Goal: Transaction & Acquisition: Purchase product/service

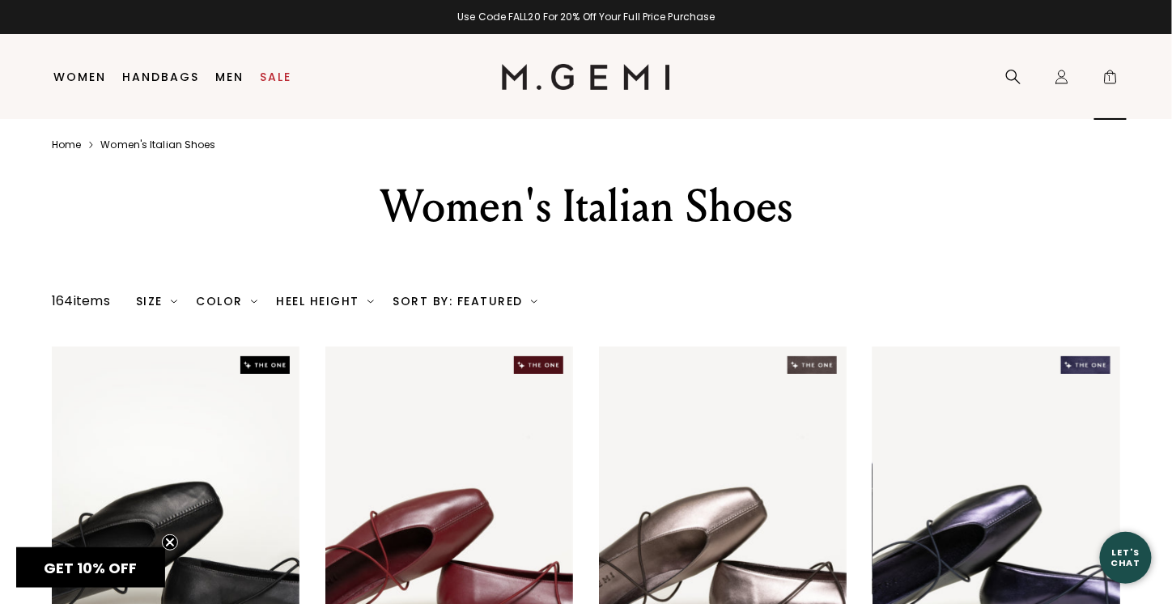
click at [1115, 72] on span "1" at bounding box center [1111, 80] width 16 height 16
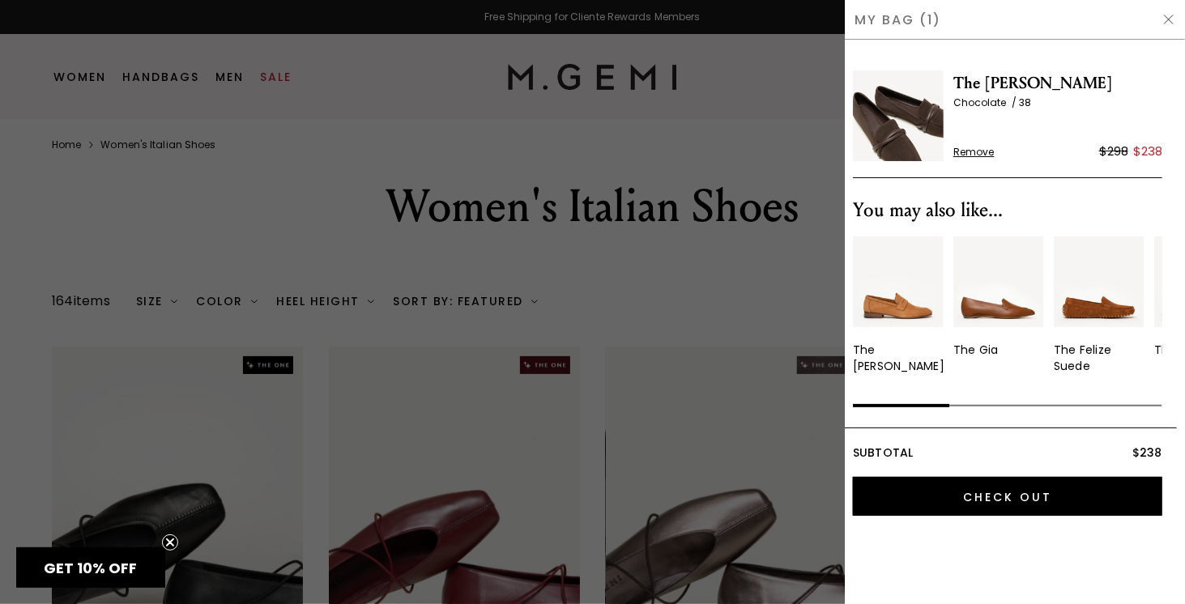
click at [984, 80] on span "The [PERSON_NAME]" at bounding box center [1057, 83] width 209 height 26
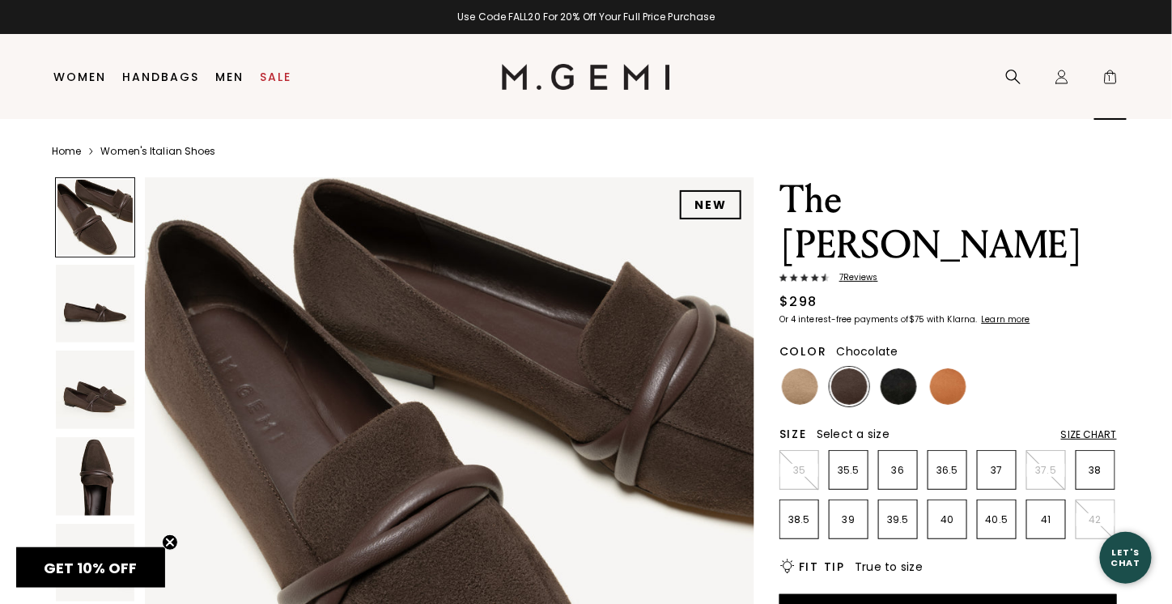
click at [1112, 75] on span "1" at bounding box center [1111, 80] width 16 height 16
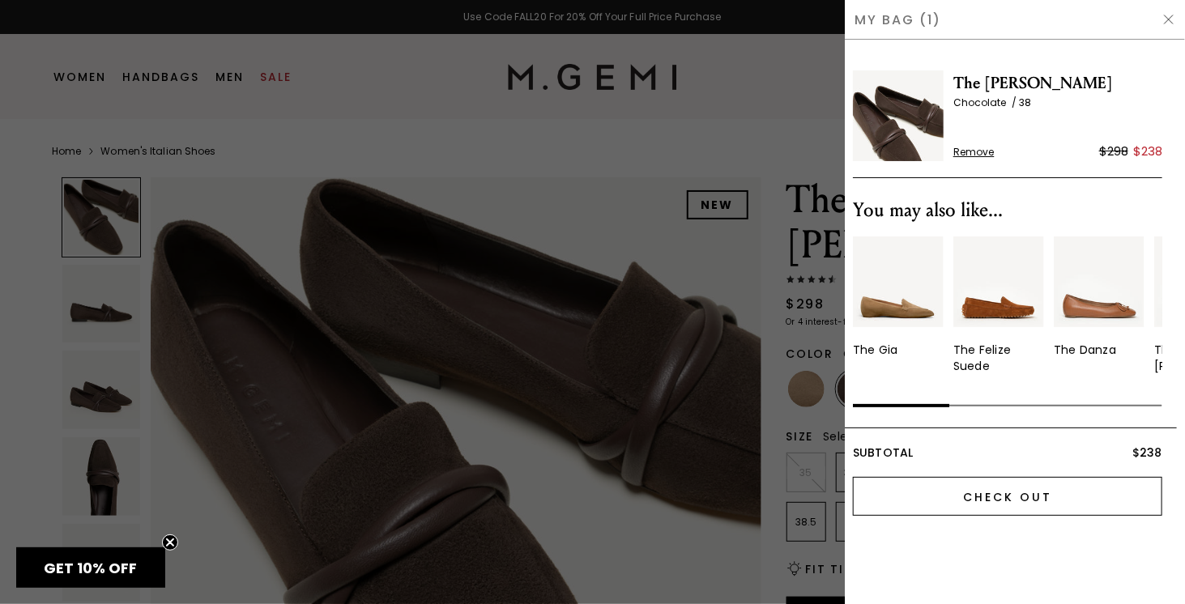
click at [1007, 501] on input "Check Out" at bounding box center [1007, 496] width 309 height 39
